Goal: Transaction & Acquisition: Obtain resource

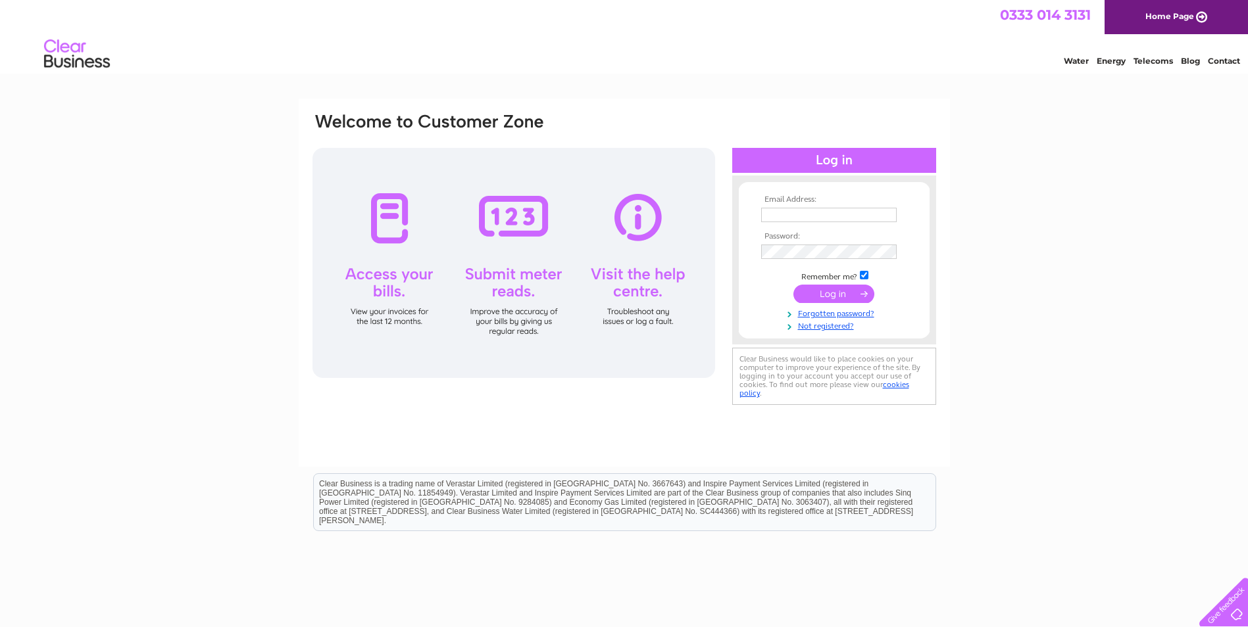
type input "Ashley.Fulton@denholm-group.co.uk"
click at [839, 295] on input "submit" at bounding box center [833, 294] width 81 height 18
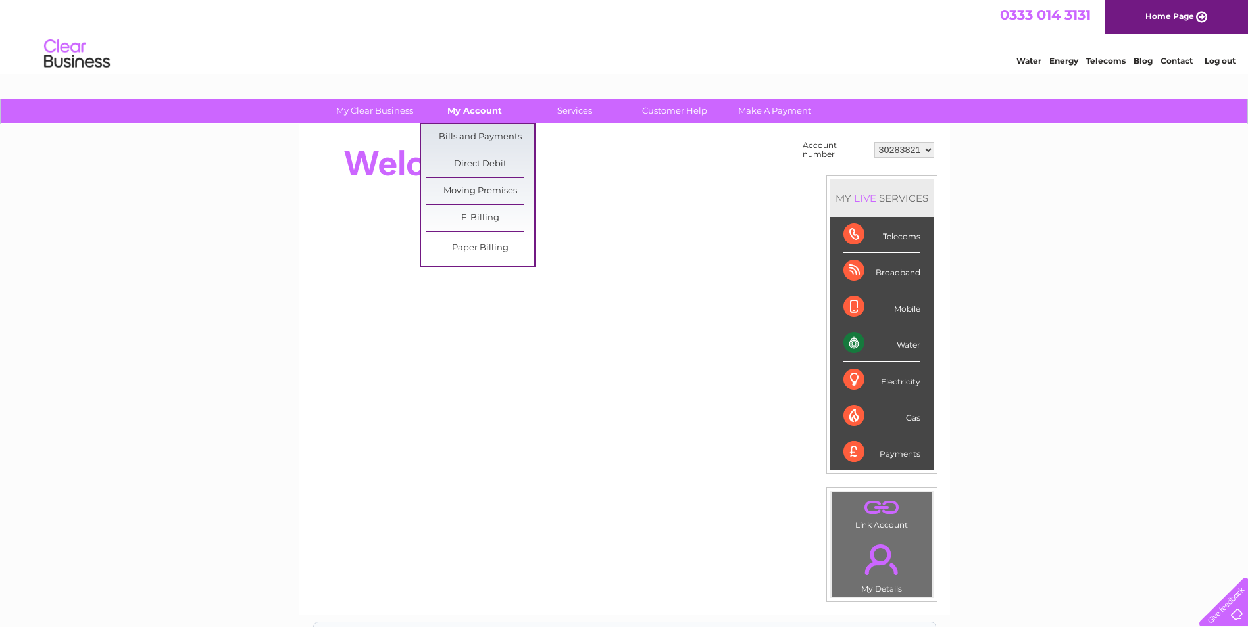
click at [466, 116] on link "My Account" at bounding box center [474, 111] width 109 height 24
click at [466, 139] on link "Bills and Payments" at bounding box center [479, 137] width 109 height 26
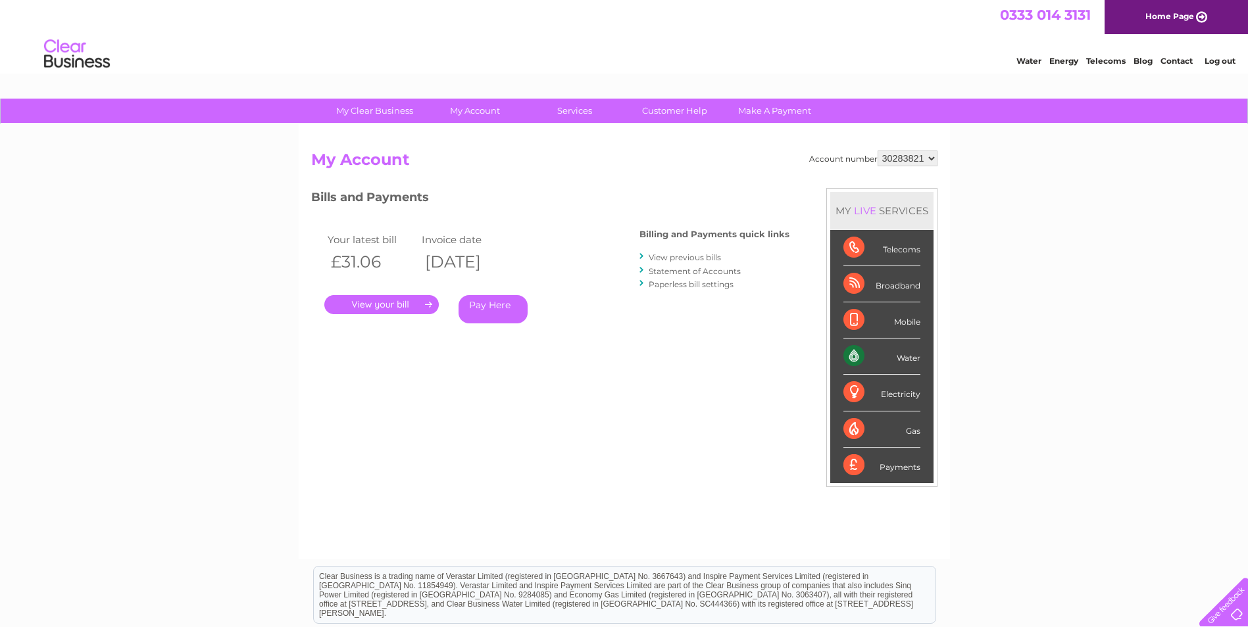
click at [697, 256] on link "View previous bills" at bounding box center [684, 258] width 72 height 10
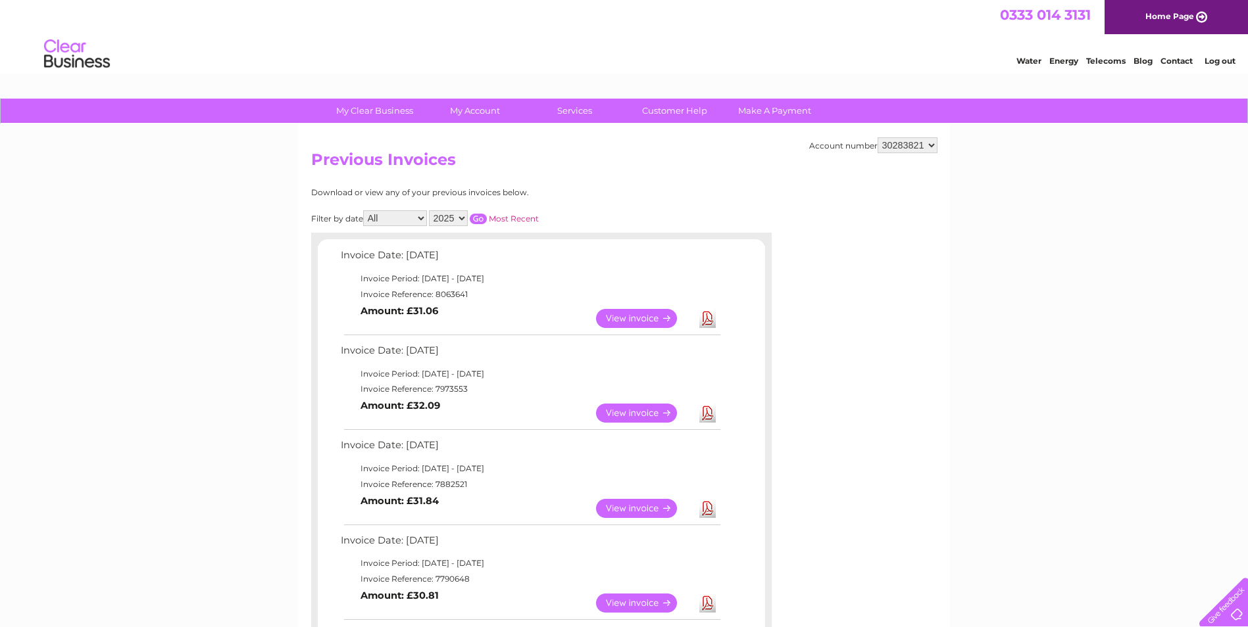
click at [645, 318] on link "View" at bounding box center [644, 318] width 97 height 19
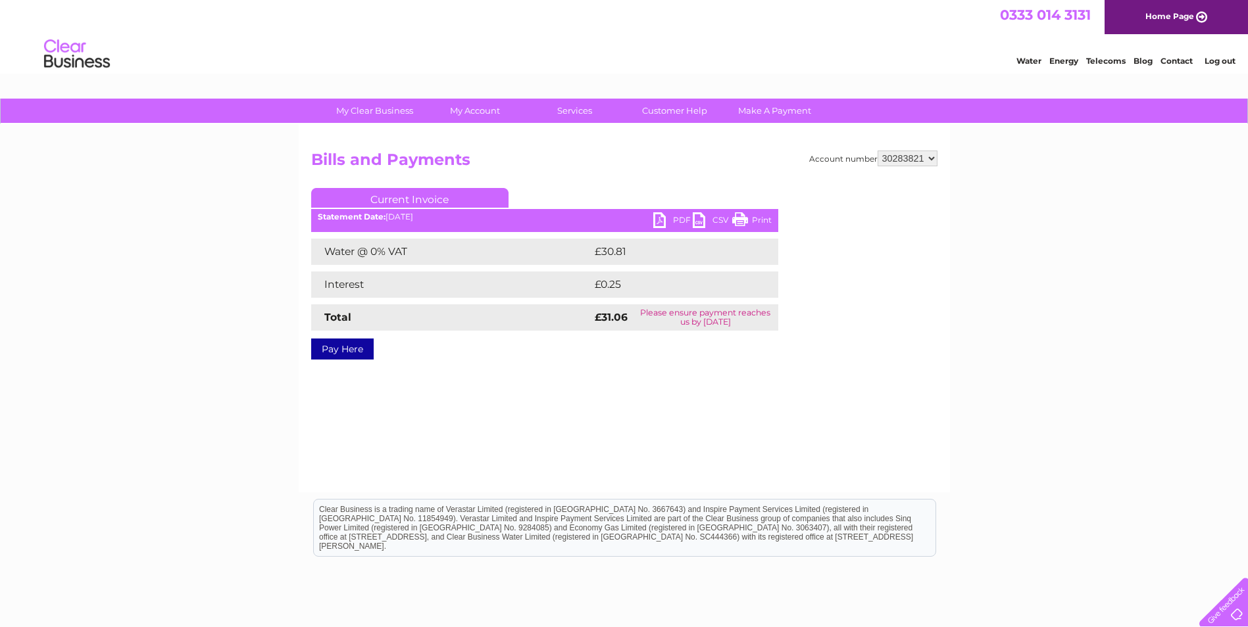
click at [672, 221] on link "PDF" at bounding box center [672, 221] width 39 height 19
click at [930, 156] on select "30283821" at bounding box center [907, 159] width 60 height 16
drag, startPoint x: 930, startPoint y: 156, endPoint x: 1065, endPoint y: 128, distance: 137.6
click at [930, 156] on select "30283821" at bounding box center [907, 159] width 60 height 16
click at [1228, 59] on li "Log out" at bounding box center [1219, 61] width 39 height 16
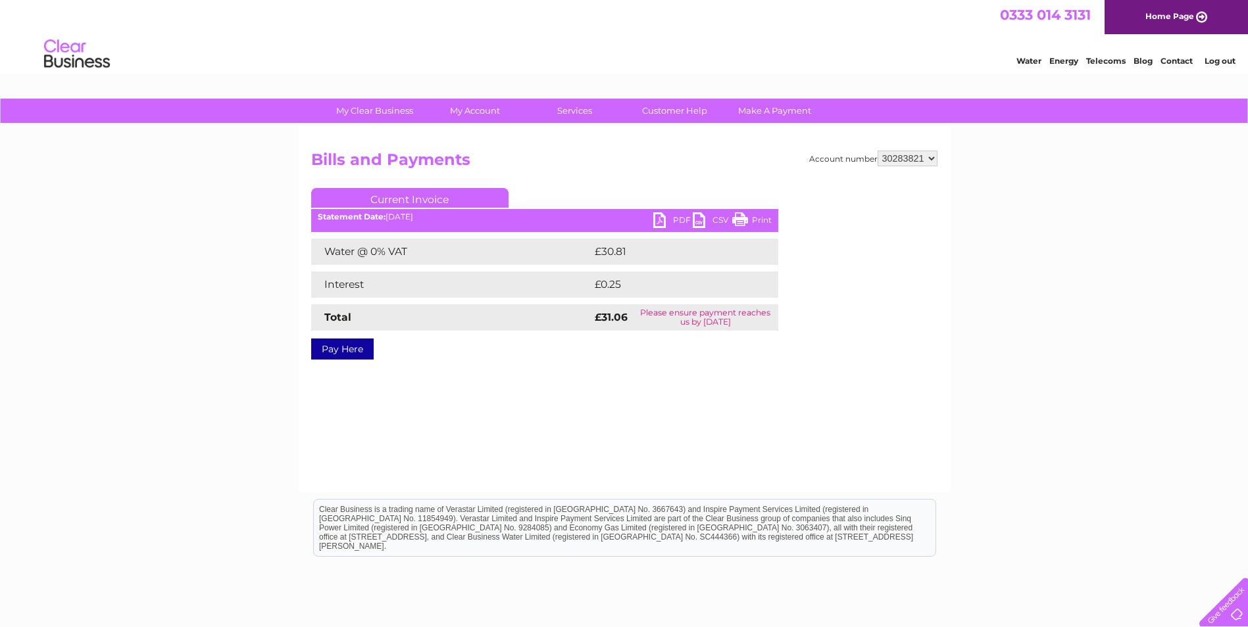
click at [1228, 59] on link "Log out" at bounding box center [1219, 61] width 31 height 10
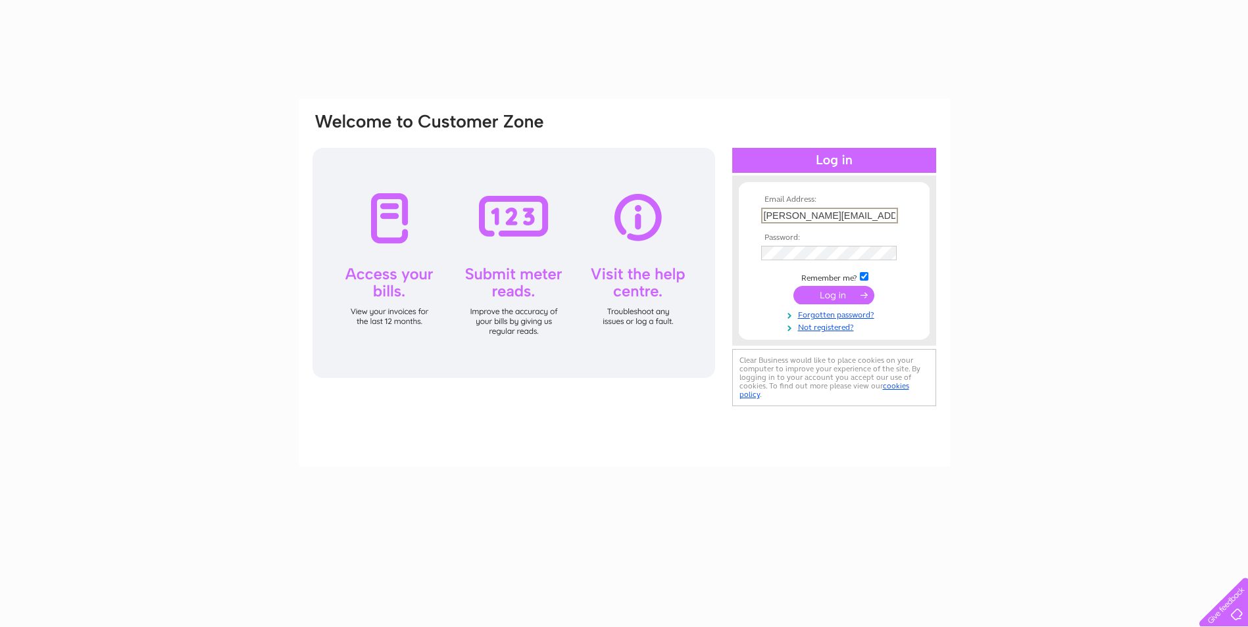
click at [896, 214] on input "[PERSON_NAME][EMAIL_ADDRESS][PERSON_NAME][PERSON_NAME][DOMAIN_NAME]" at bounding box center [829, 216] width 137 height 16
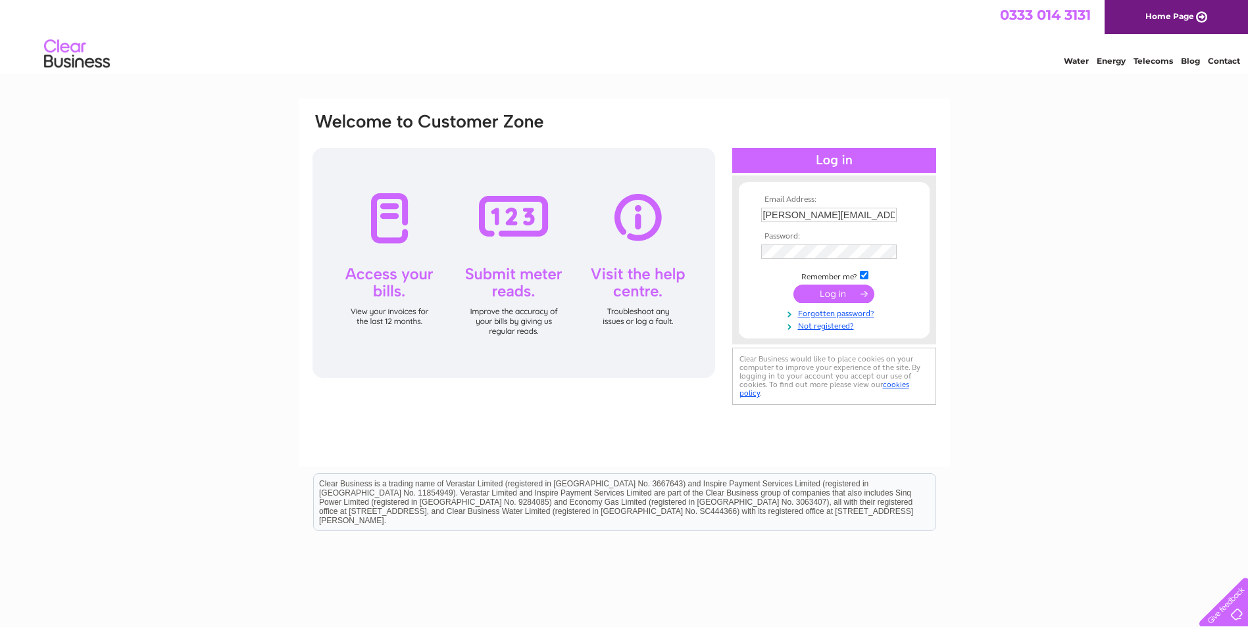
drag, startPoint x: 1113, startPoint y: 290, endPoint x: 1090, endPoint y: 298, distance: 23.7
click at [1113, 291] on div "Email Address: [PERSON_NAME][EMAIL_ADDRESS][PERSON_NAME][PERSON_NAME][DOMAIN_NA…" at bounding box center [624, 395] width 1248 height 593
click at [879, 212] on input "[PERSON_NAME][EMAIL_ADDRESS][PERSON_NAME][PERSON_NAME][DOMAIN_NAME]" at bounding box center [829, 216] width 137 height 16
type input "[EMAIL_ADDRESS][PERSON_NAME][DOMAIN_NAME]"
click at [837, 297] on input "submit" at bounding box center [833, 294] width 81 height 18
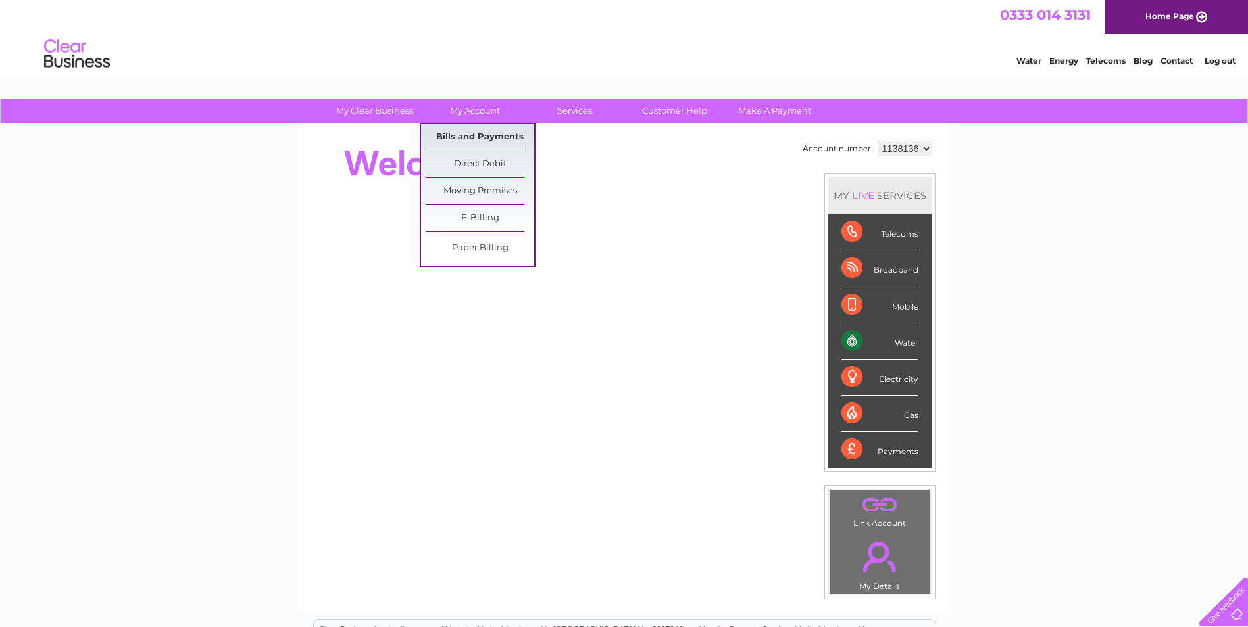
click at [473, 128] on link "Bills and Payments" at bounding box center [479, 137] width 109 height 26
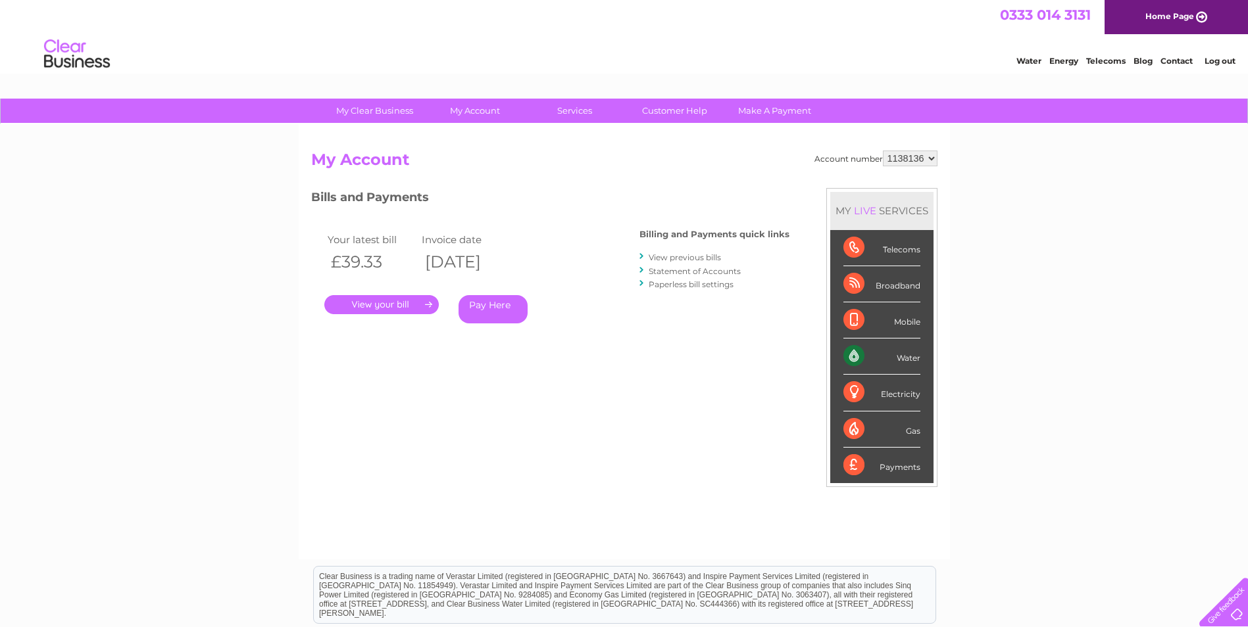
click at [351, 302] on link "." at bounding box center [381, 304] width 114 height 19
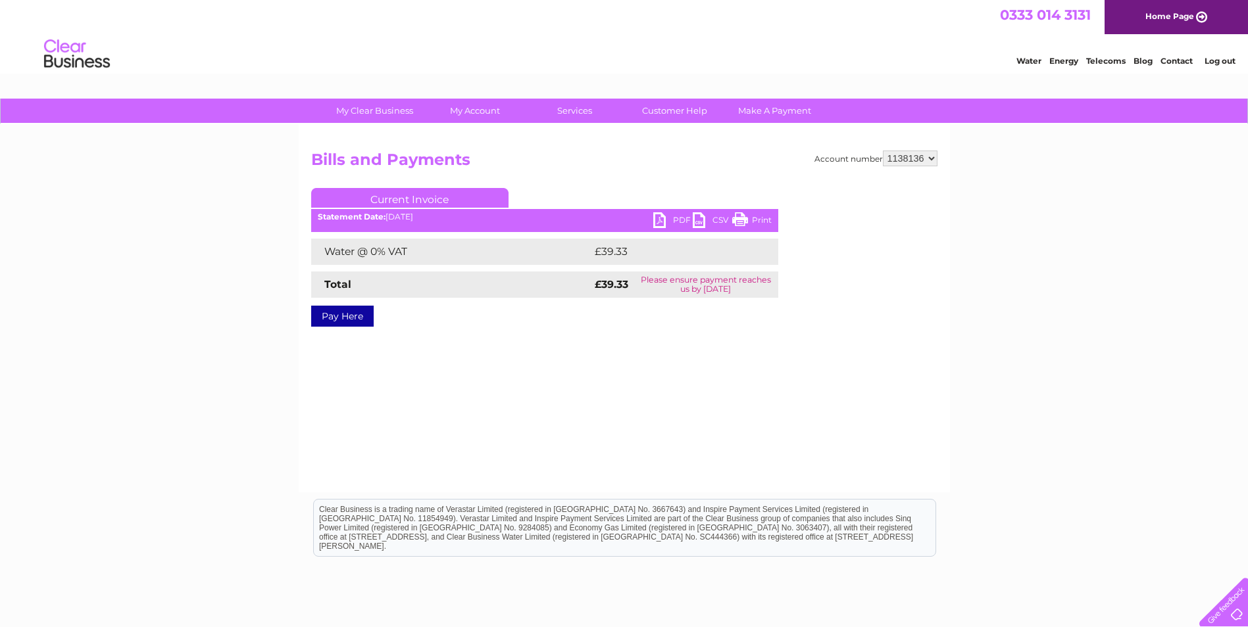
click at [659, 224] on link "PDF" at bounding box center [672, 221] width 39 height 19
